Goal: Use online tool/utility: Utilize a website feature to perform a specific function

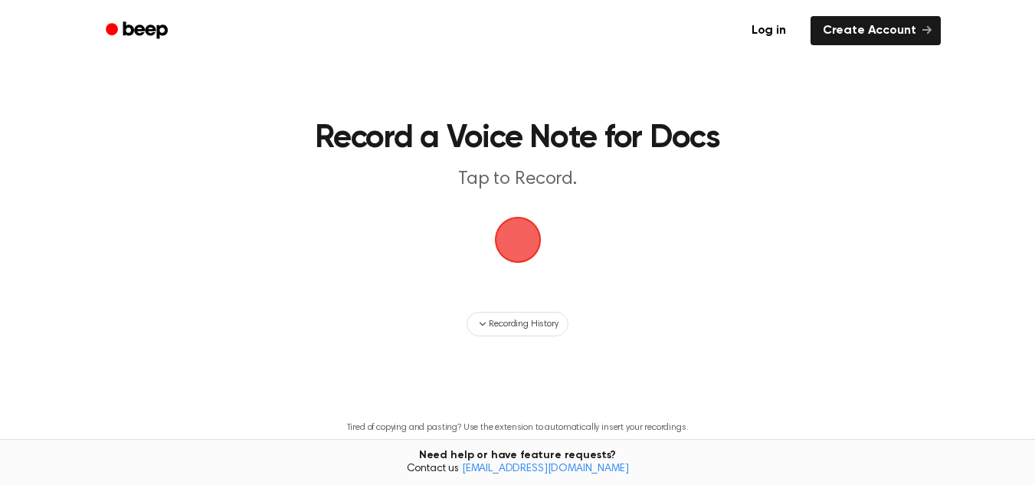
click at [504, 224] on span "button" at bounding box center [517, 240] width 52 height 52
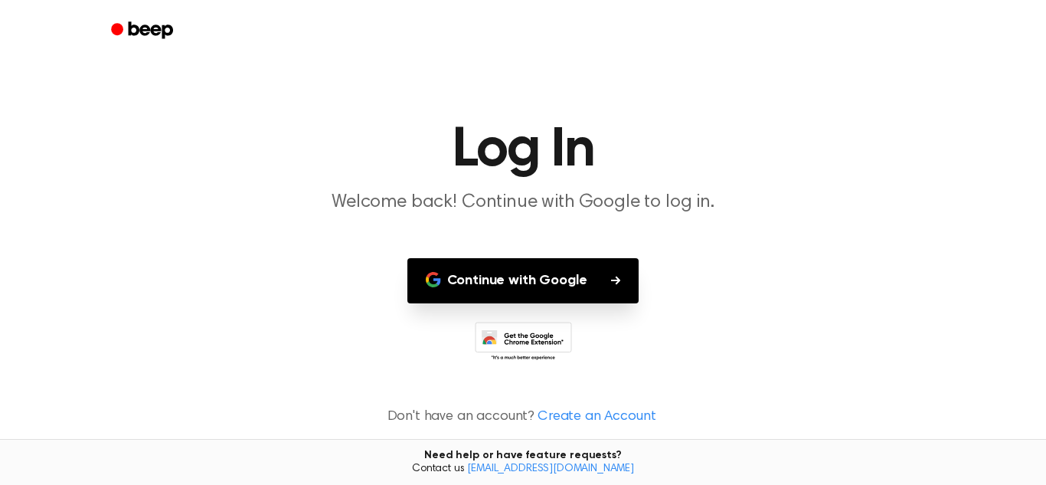
click at [535, 276] on button "Continue with Google" at bounding box center [523, 280] width 232 height 45
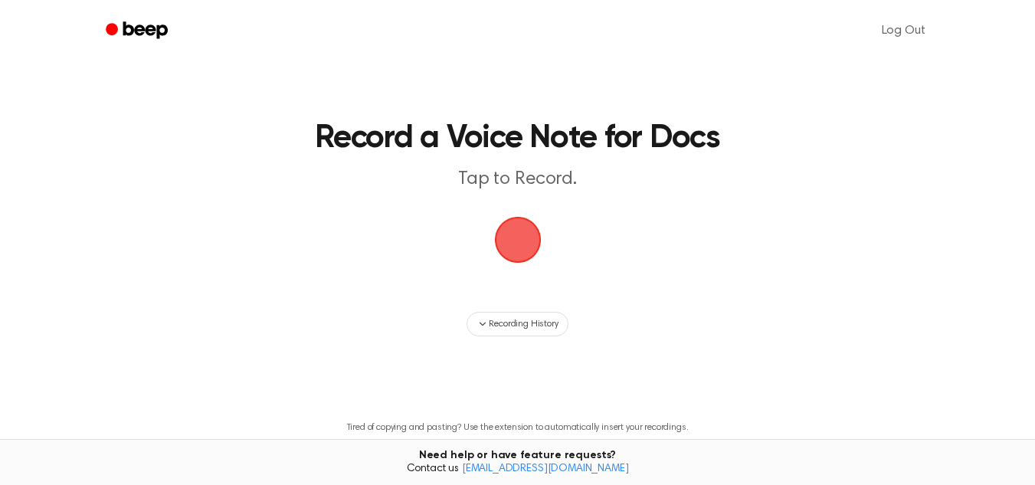
click at [521, 253] on span "button" at bounding box center [517, 239] width 61 height 61
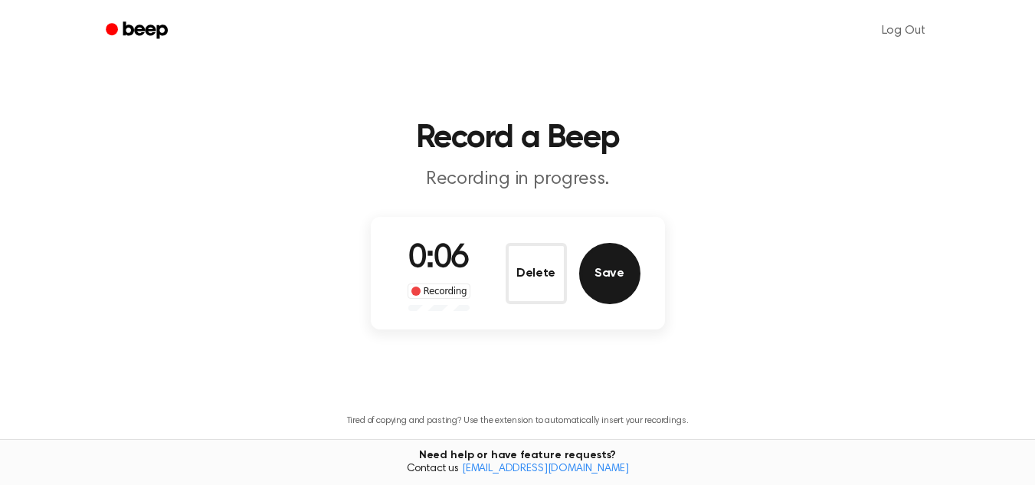
click at [593, 284] on button "Save" at bounding box center [609, 273] width 61 height 61
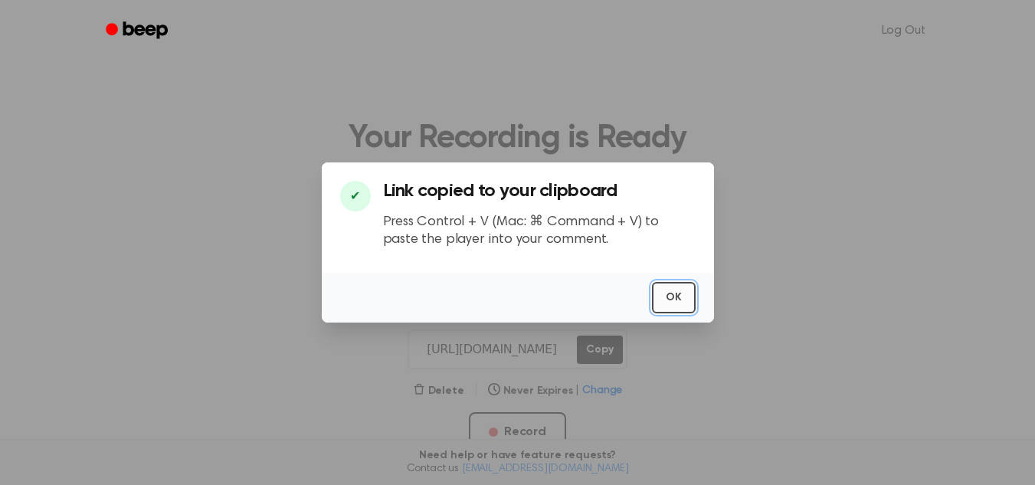
click at [669, 295] on button "OK" at bounding box center [674, 297] width 44 height 31
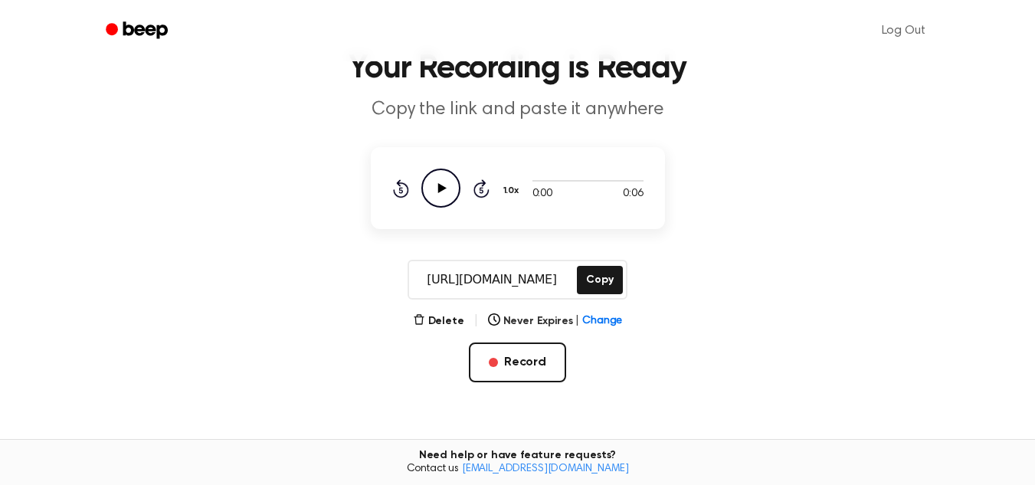
scroll to position [77, 0]
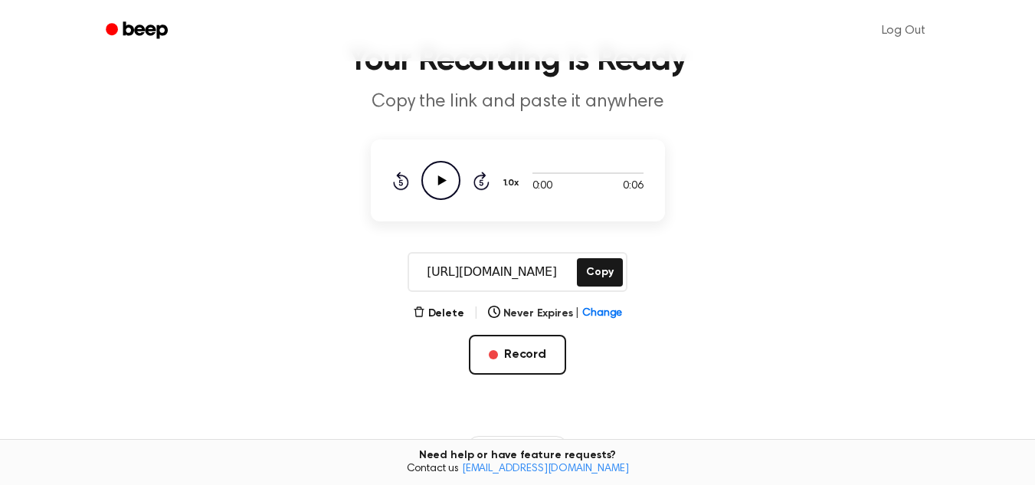
click at [437, 174] on icon "Play Audio" at bounding box center [440, 180] width 39 height 39
click at [437, 174] on icon "Pause Audio" at bounding box center [440, 180] width 39 height 39
click at [441, 300] on main "Your Recording is Ready Copy the link and paste it anywhere 0:05 0:06 1.0x Rewi…" at bounding box center [517, 289] width 1035 height 732
click at [445, 313] on button "Delete" at bounding box center [438, 314] width 51 height 16
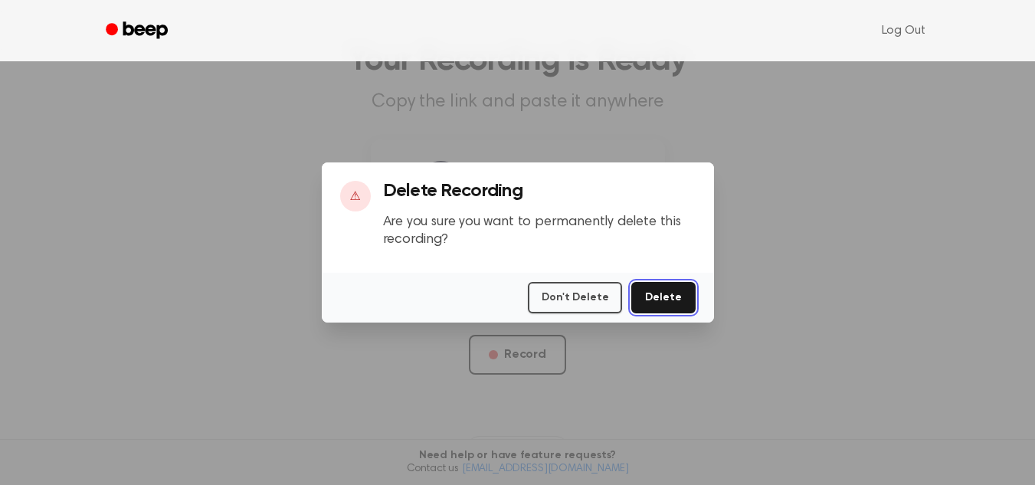
click at [675, 305] on button "Delete" at bounding box center [663, 297] width 64 height 31
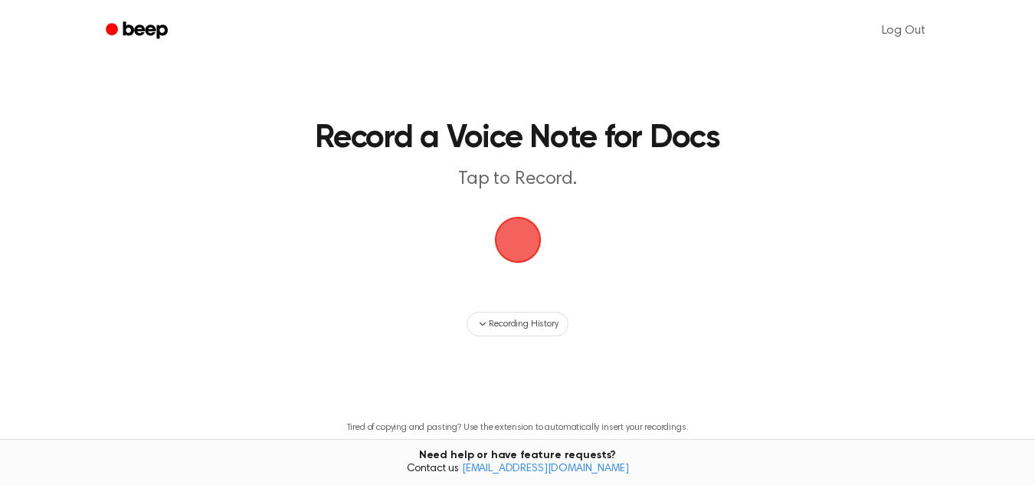
click at [525, 228] on span "button" at bounding box center [517, 239] width 70 height 70
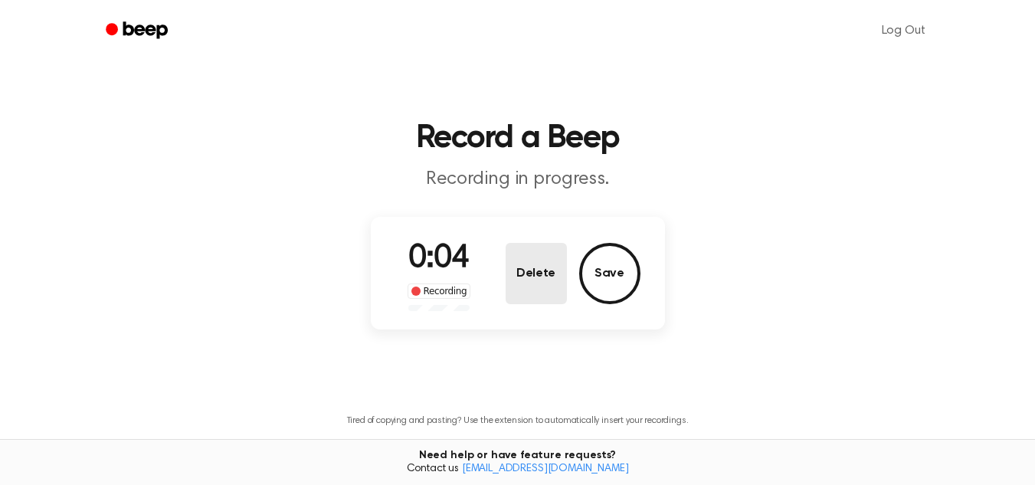
click at [542, 265] on button "Delete" at bounding box center [535, 273] width 61 height 61
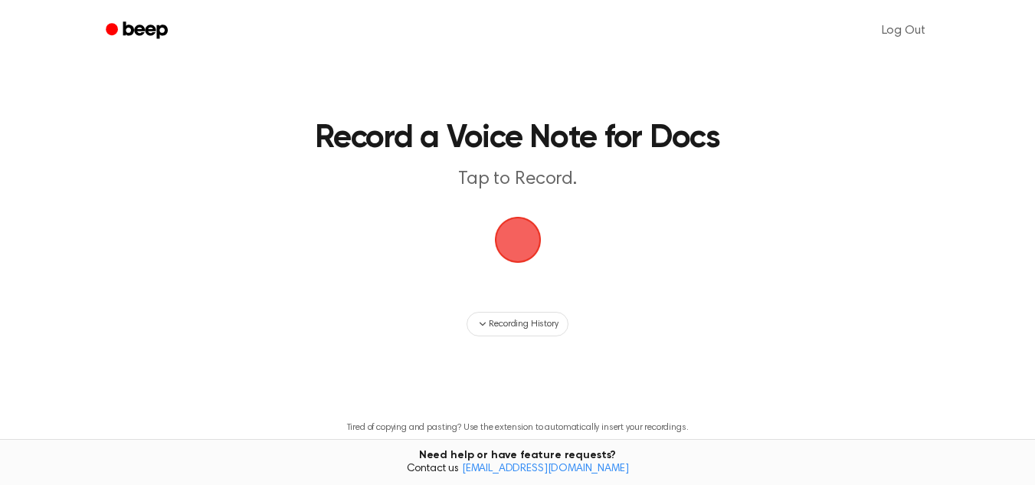
click at [496, 247] on span "button" at bounding box center [517, 239] width 67 height 67
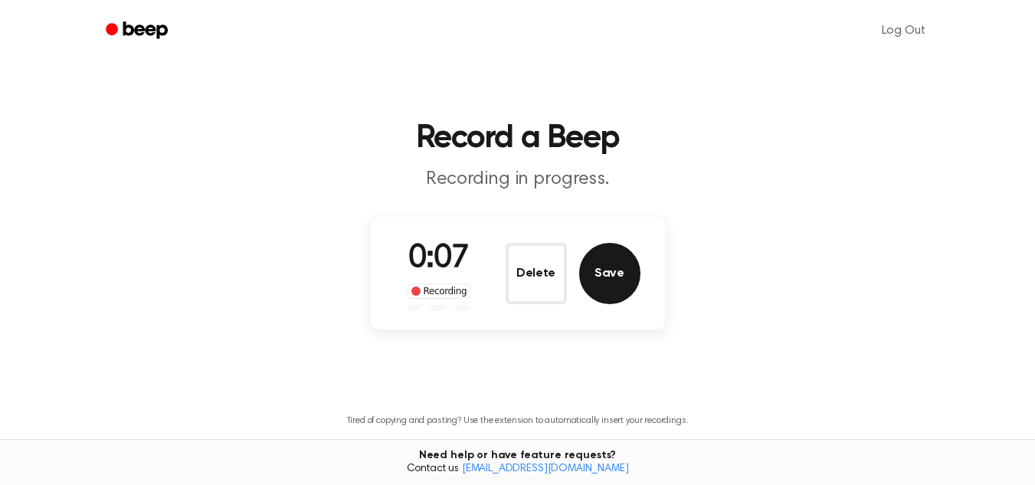
click at [606, 292] on button "Save" at bounding box center [609, 273] width 61 height 61
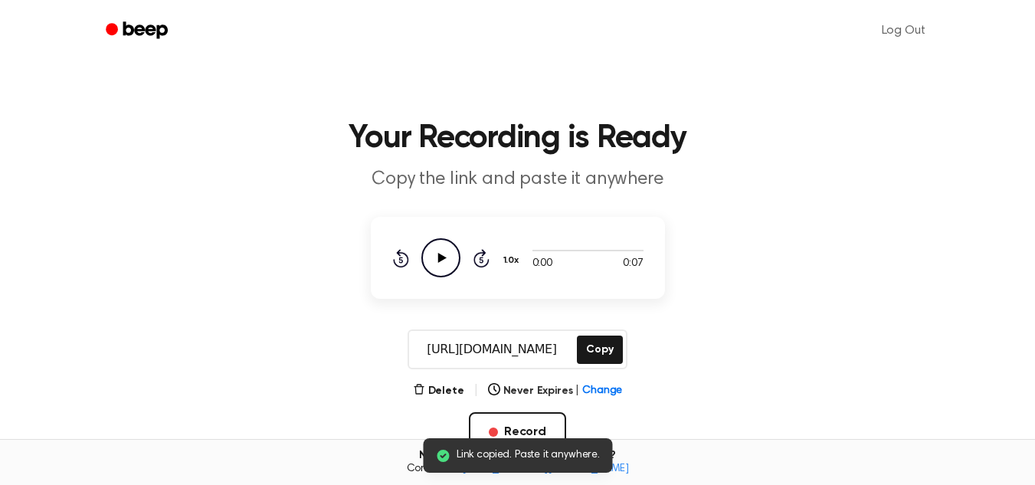
click at [441, 258] on icon at bounding box center [441, 258] width 8 height 10
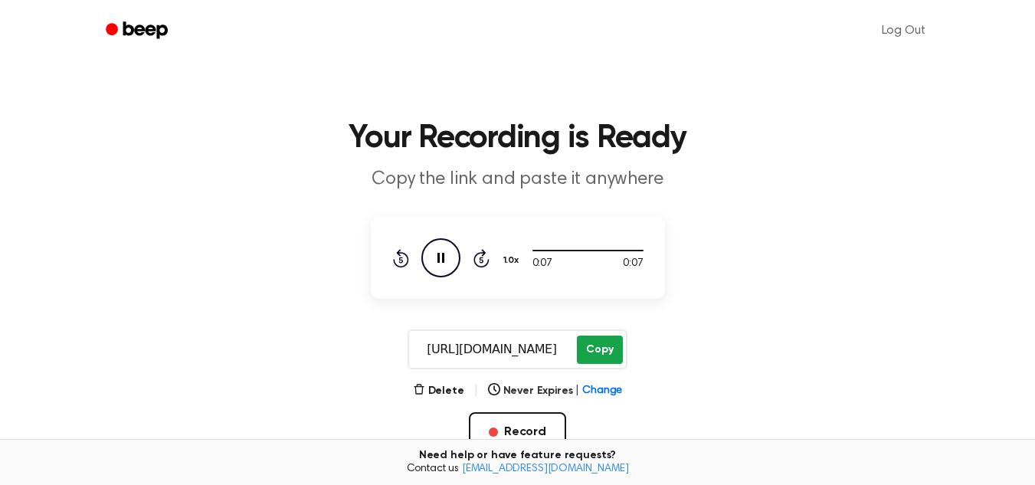
click at [602, 344] on button "Copy" at bounding box center [599, 349] width 45 height 28
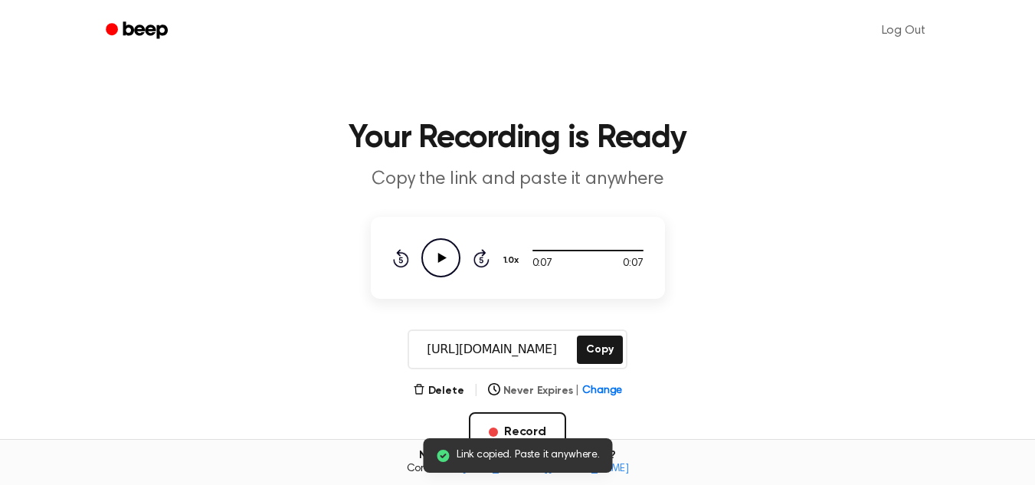
click at [492, 385] on icon "button" at bounding box center [494, 389] width 12 height 12
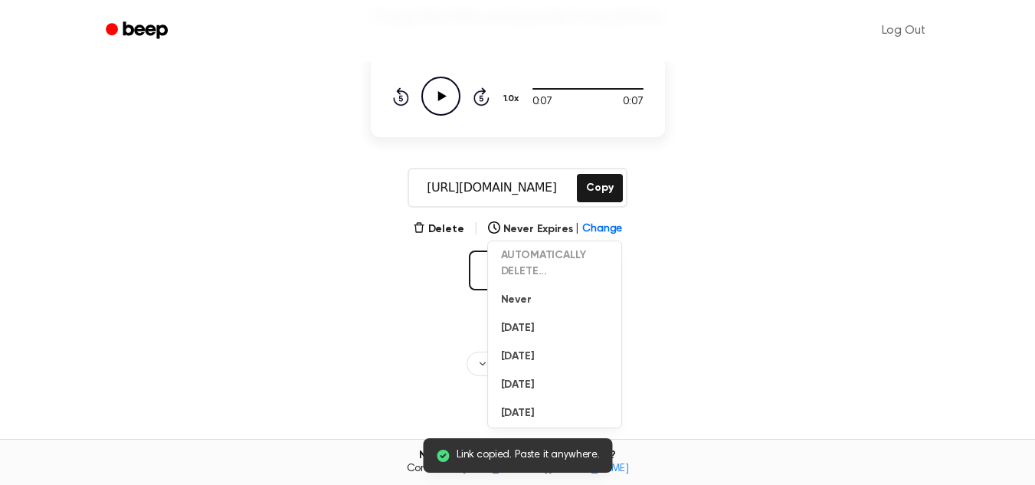
scroll to position [163, 0]
click at [512, 291] on button "Never" at bounding box center [555, 298] width 133 height 28
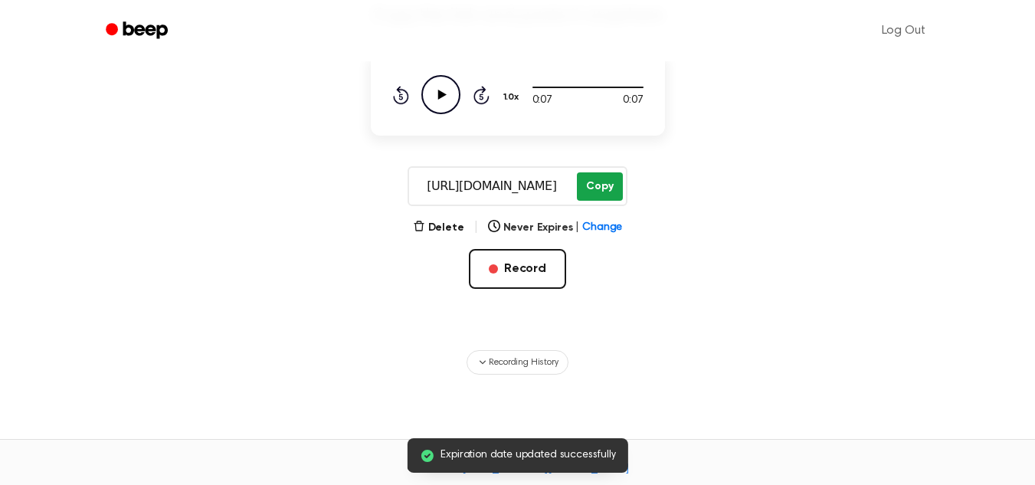
click at [605, 182] on button "Copy" at bounding box center [599, 186] width 45 height 28
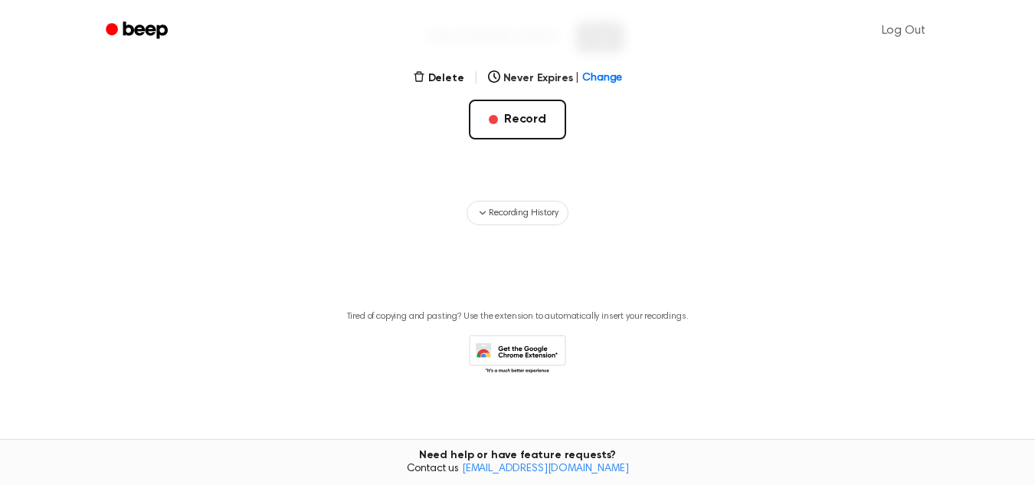
scroll to position [321, 0]
